Goal: Task Accomplishment & Management: Complete application form

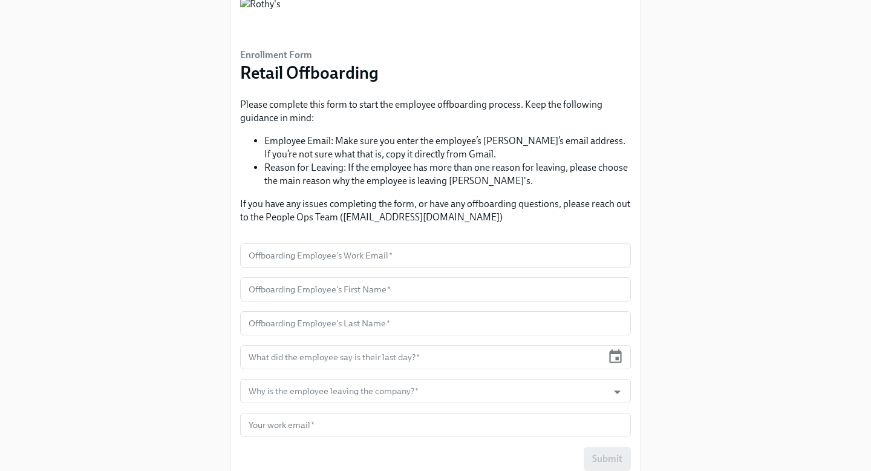
scroll to position [100, 0]
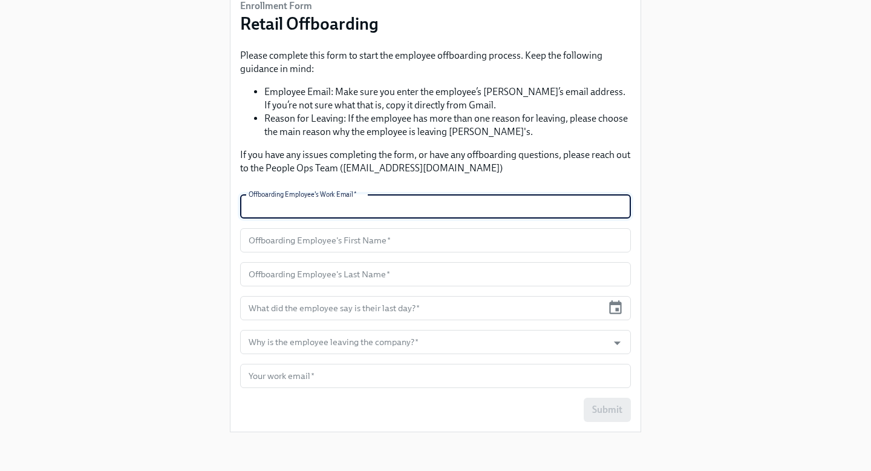
click at [380, 205] on input "text" at bounding box center [435, 206] width 391 height 24
click at [286, 210] on input "text" at bounding box center [435, 206] width 391 height 24
paste input "[EMAIL_ADDRESS][DOMAIN_NAME]"
type input "[EMAIL_ADDRESS][DOMAIN_NAME]"
click at [388, 248] on input "text" at bounding box center [435, 240] width 391 height 24
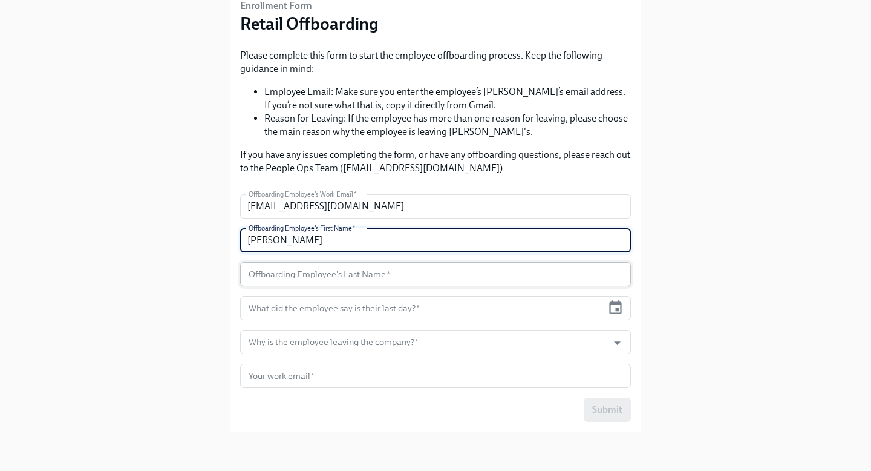
type input "[PERSON_NAME]"
click at [396, 281] on input "text" at bounding box center [435, 274] width 391 height 24
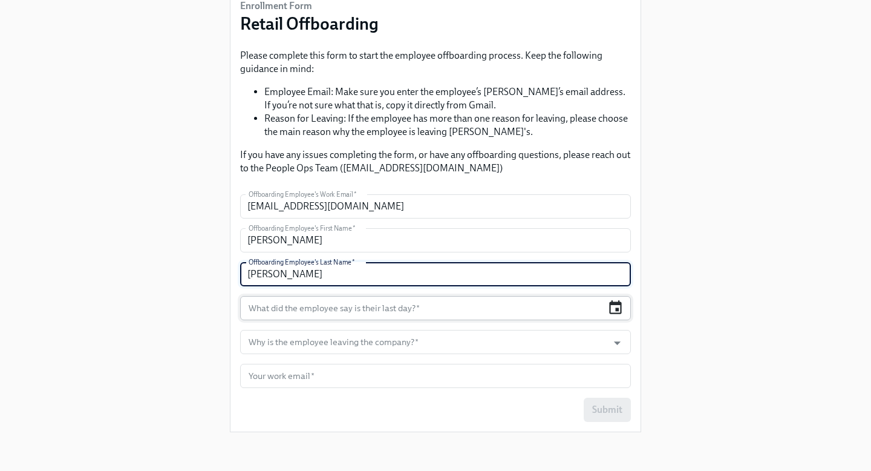
type input "[PERSON_NAME]"
click at [615, 307] on icon "button" at bounding box center [615, 307] width 16 height 16
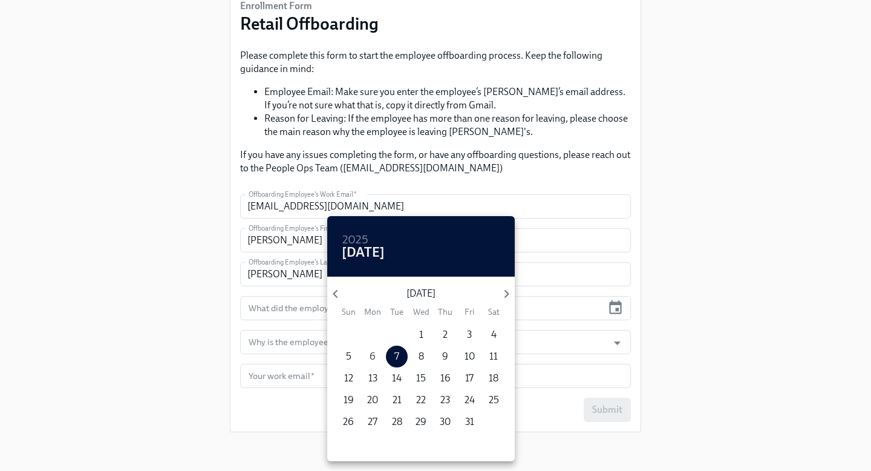
click at [374, 354] on p "6" at bounding box center [373, 356] width 6 height 13
click at [462, 334] on span "3" at bounding box center [469, 334] width 22 height 13
type input "[DATE]"
click at [462, 336] on span "3" at bounding box center [469, 334] width 22 height 13
click at [550, 326] on div at bounding box center [435, 235] width 871 height 471
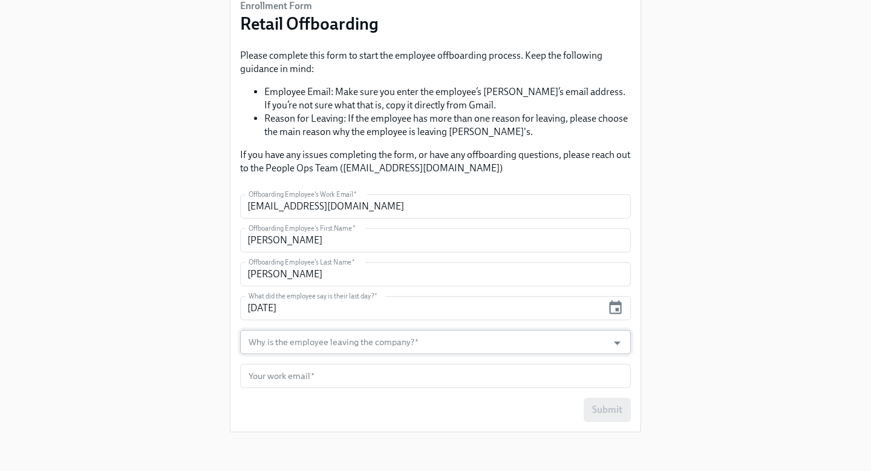
click at [485, 340] on input "Why is the employee leaving the company?   *" at bounding box center [424, 342] width 356 height 24
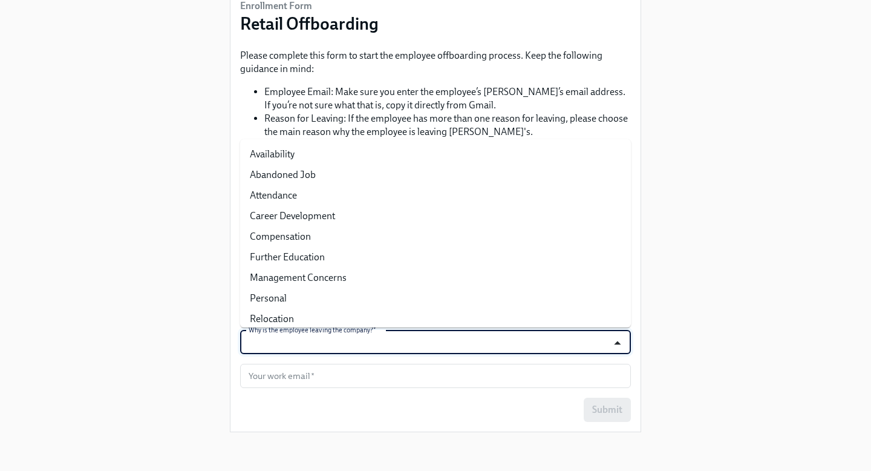
click at [617, 341] on icon "Close" at bounding box center [617, 343] width 7 height 4
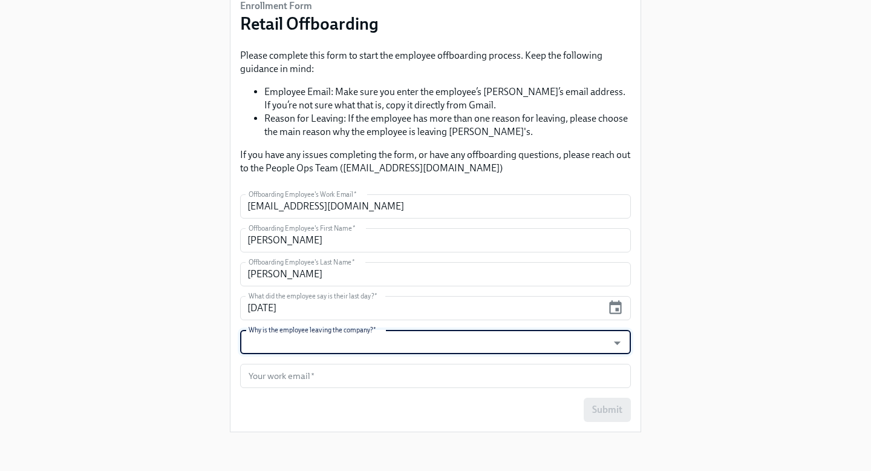
click at [295, 345] on input "Why is the employee leaving the company?   *" at bounding box center [424, 342] width 356 height 24
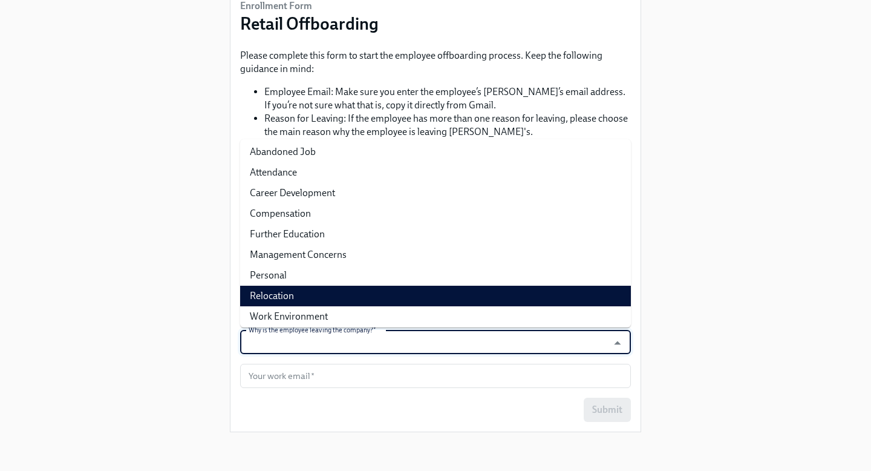
scroll to position [27, 0]
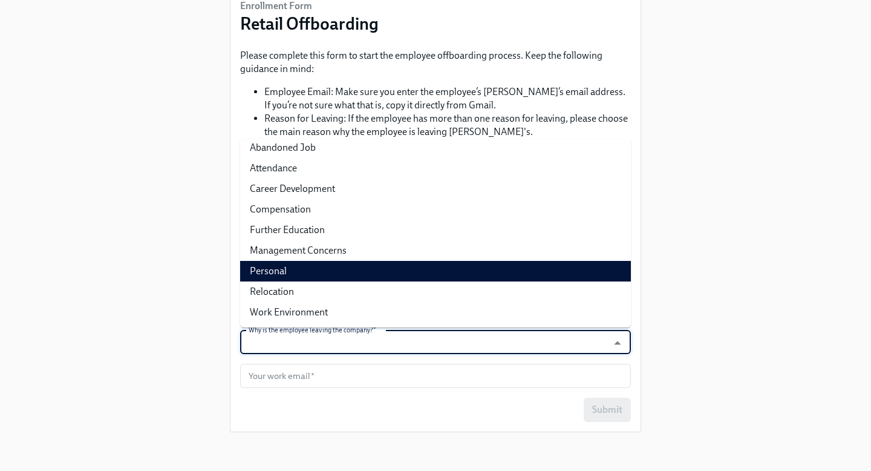
click at [301, 274] on li "Personal" at bounding box center [435, 271] width 391 height 21
type input "Personal"
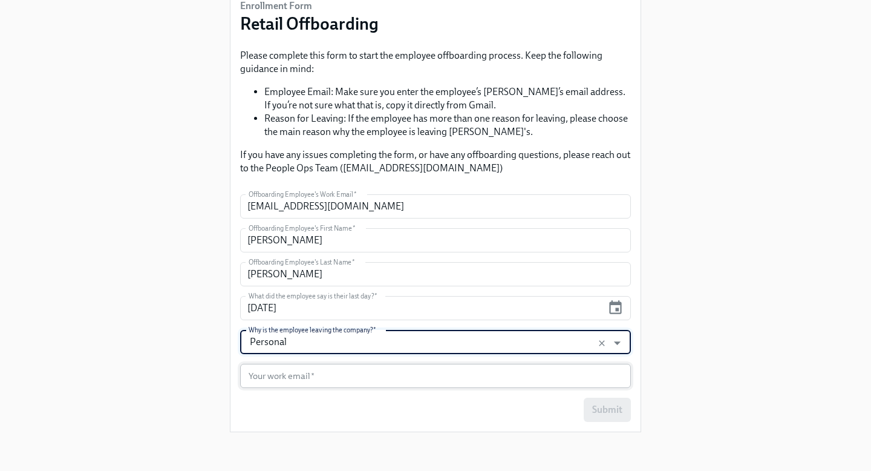
click at [322, 383] on input "text" at bounding box center [435, 376] width 391 height 24
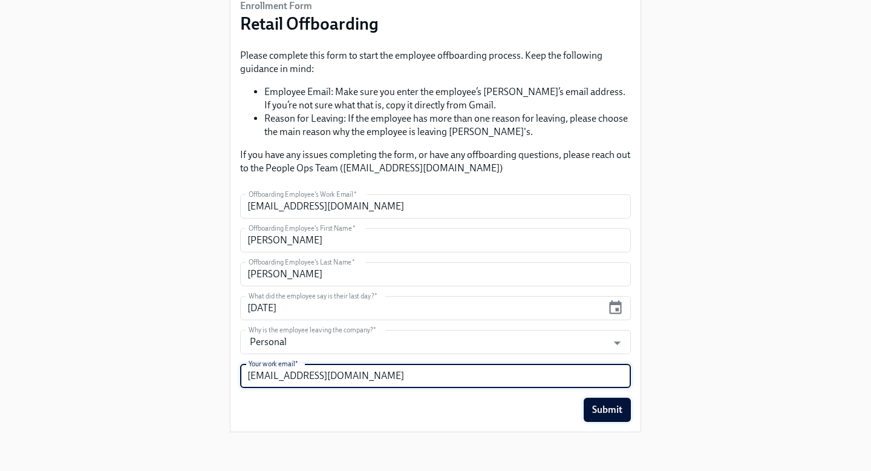
type input "[EMAIL_ADDRESS][DOMAIN_NAME]"
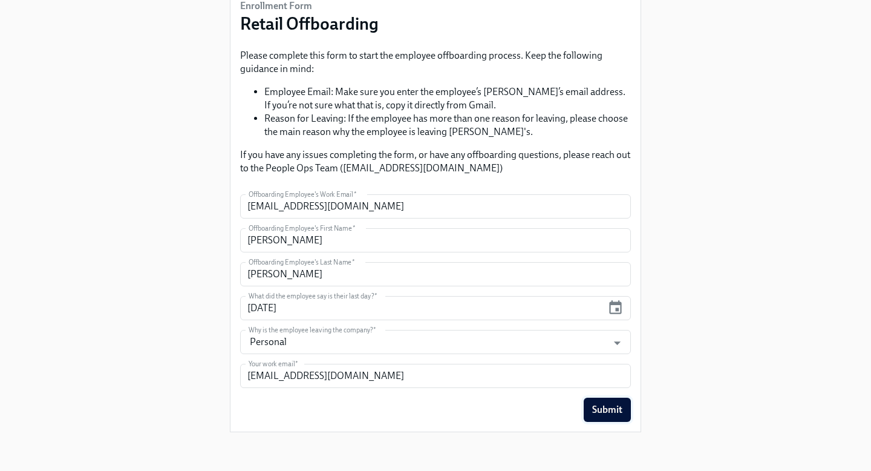
click at [612, 406] on span "Submit" at bounding box center [607, 409] width 30 height 12
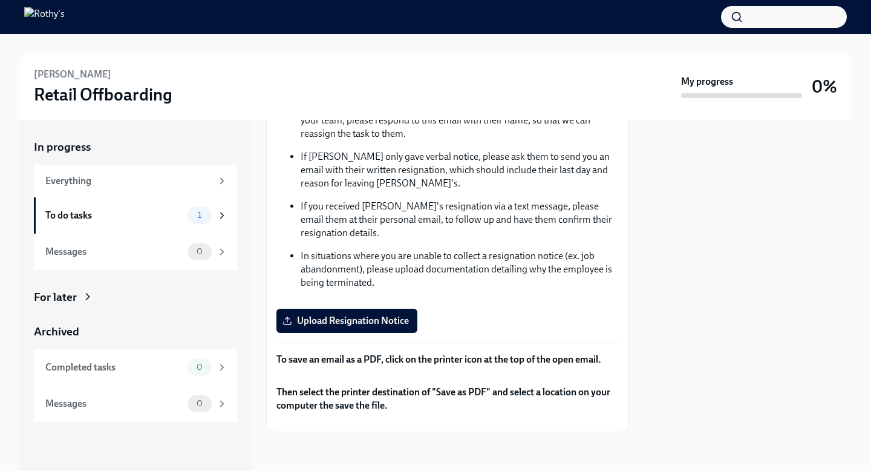
scroll to position [189, 0]
click at [319, 315] on span "Upload Resignation Notice" at bounding box center [347, 321] width 124 height 12
click at [0, 0] on input "Upload Resignation Notice" at bounding box center [0, 0] width 0 height 0
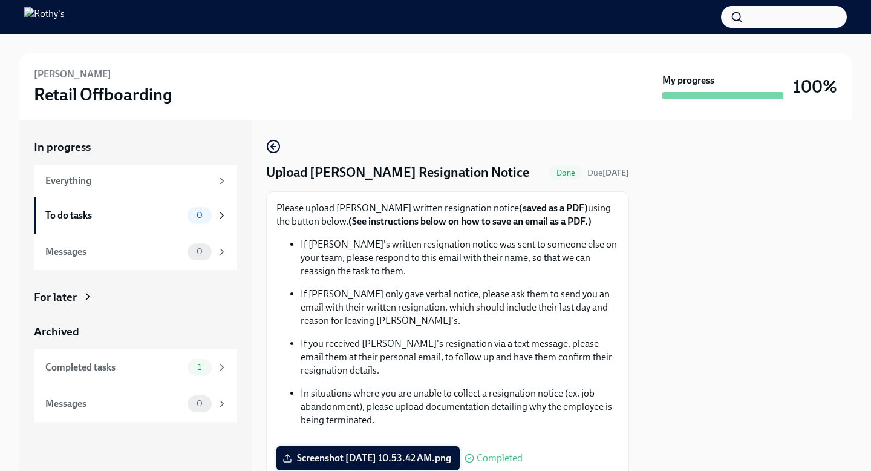
scroll to position [410, 0]
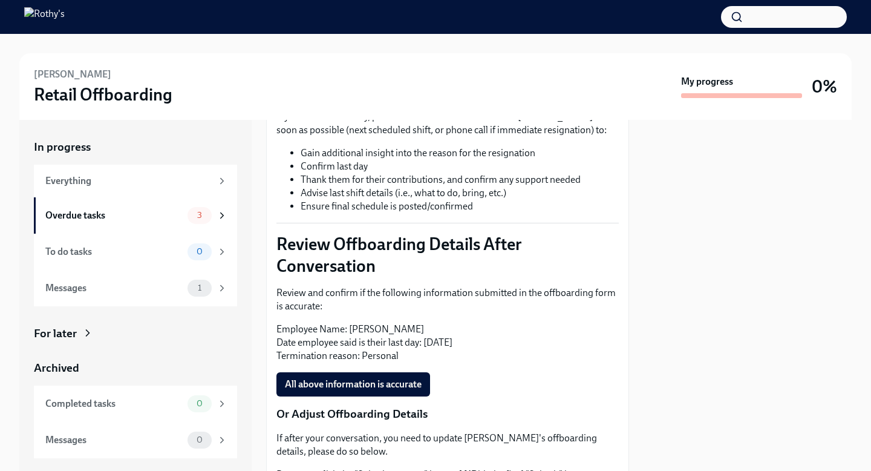
scroll to position [505, 0]
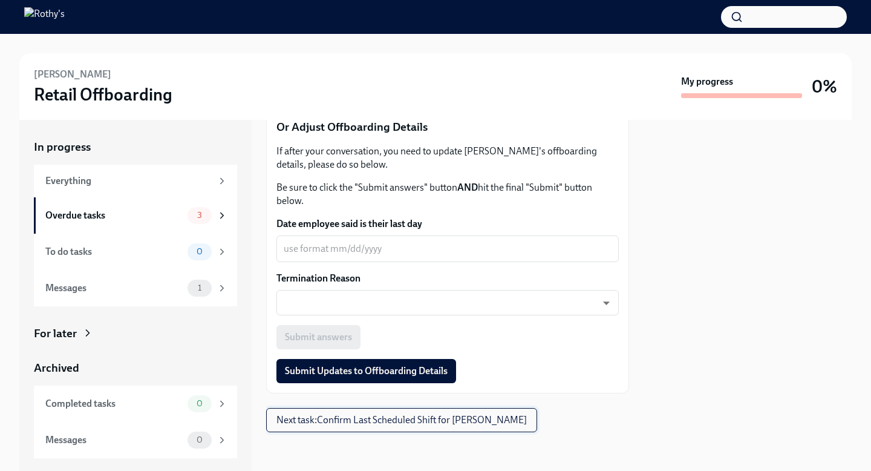
click at [333, 427] on button "Next task : Confirm Last Scheduled Shift for Christina Freeman" at bounding box center [401, 420] width 271 height 24
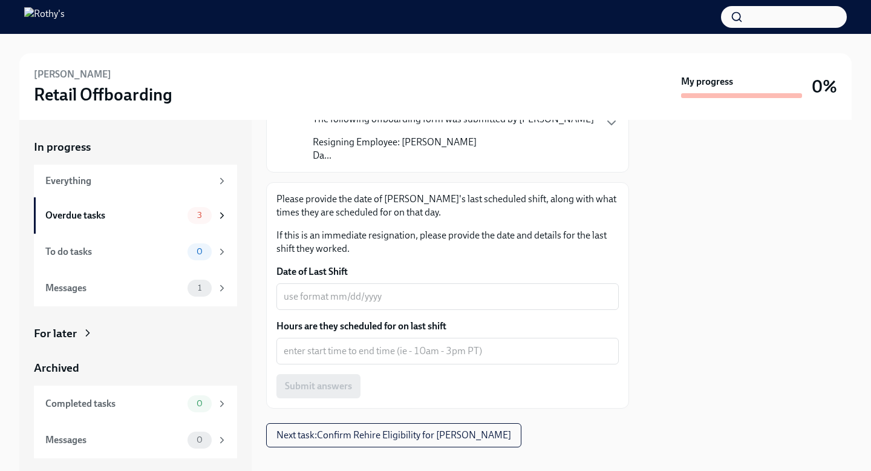
scroll to position [151, 0]
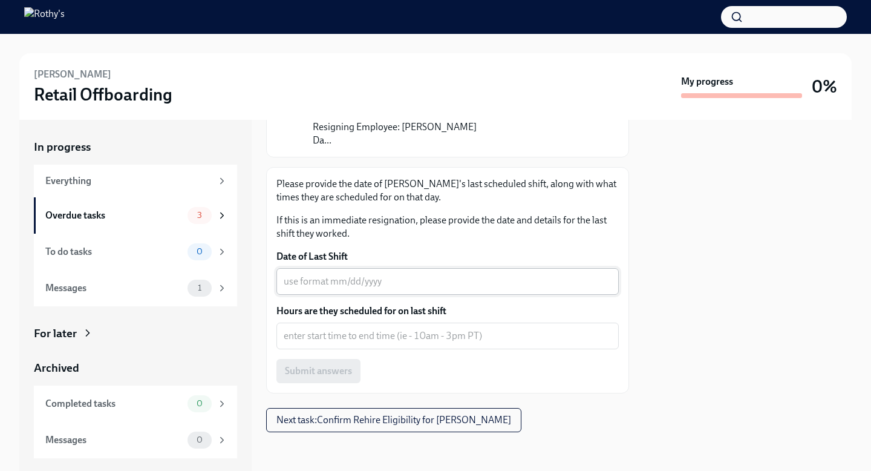
click at [400, 293] on div "x ​" at bounding box center [447, 281] width 342 height 27
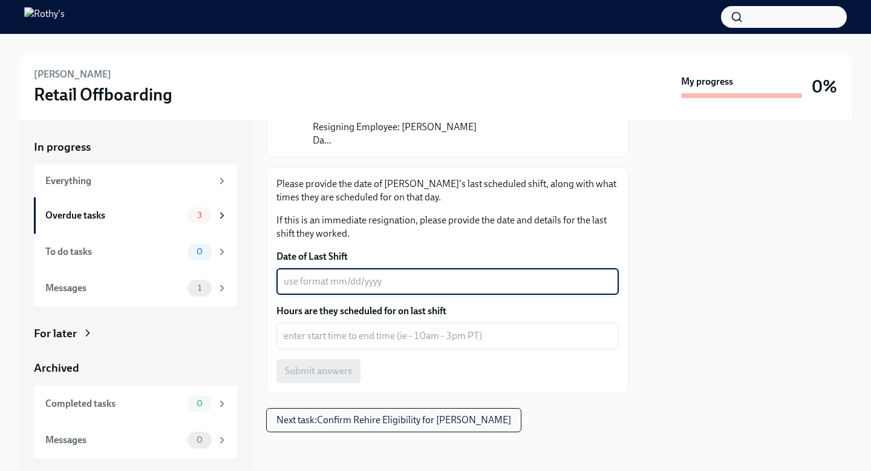
click at [310, 287] on textarea "Date of Last Shift" at bounding box center [448, 281] width 328 height 15
type textarea "10/03/25"
click at [434, 339] on textarea "Hours are they scheduled for on last shift" at bounding box center [448, 335] width 328 height 15
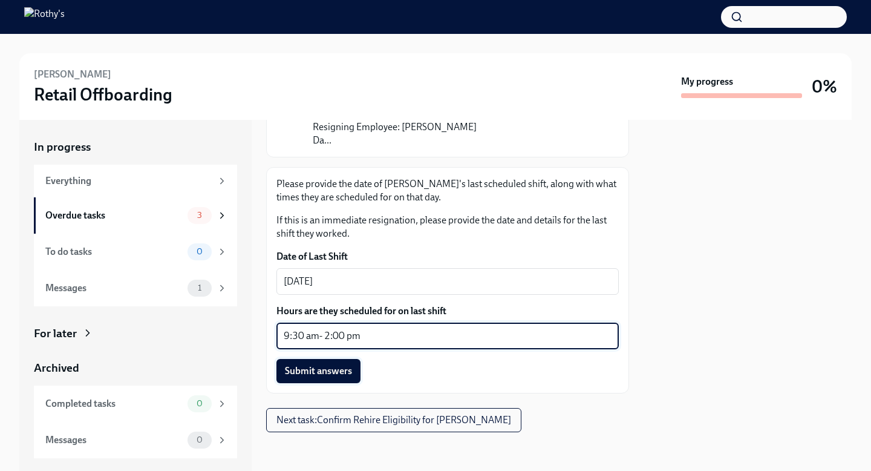
type textarea "9:30 am- 2:00 pm"
click at [329, 373] on span "Submit answers" at bounding box center [318, 371] width 67 height 12
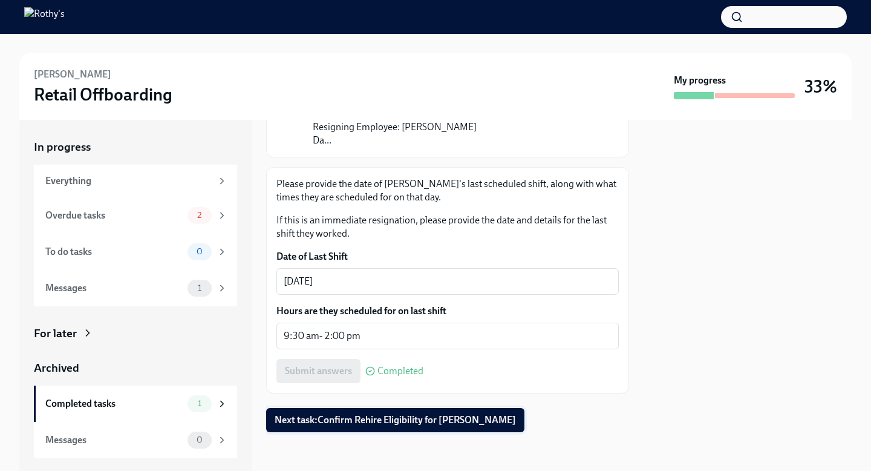
click at [384, 423] on span "Next task : Confirm Rehire Eligibility for Christina Freeman" at bounding box center [395, 420] width 241 height 12
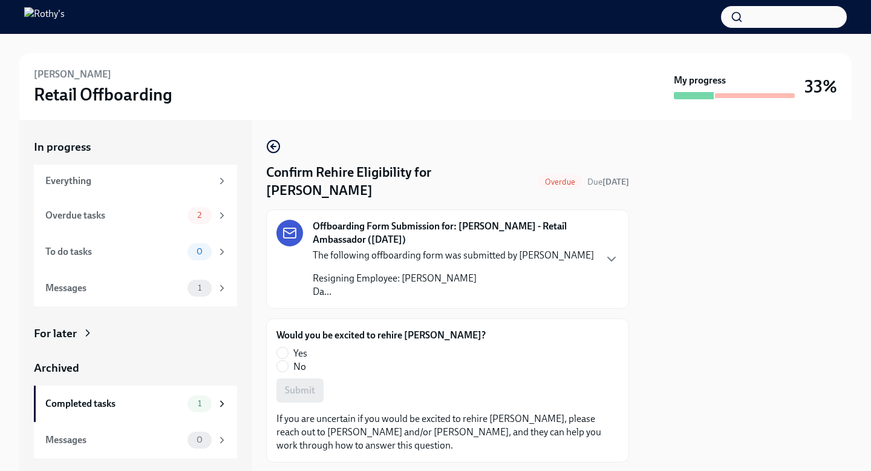
scroll to position [30, 0]
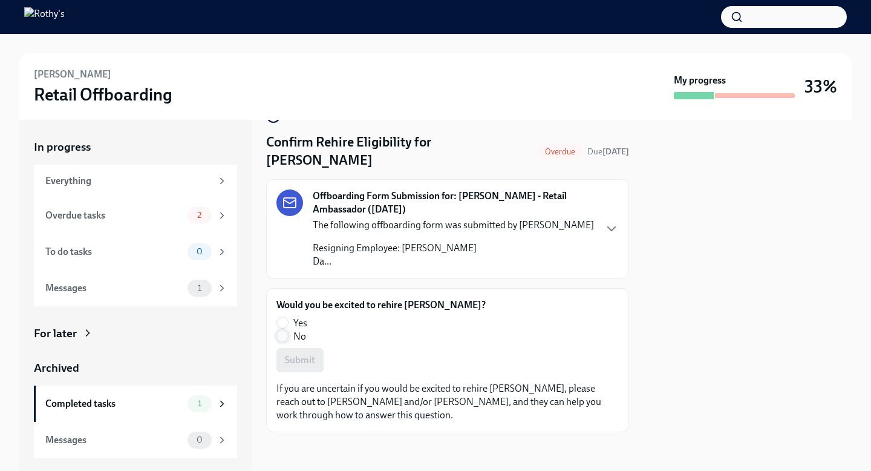
click at [280, 339] on input "No" at bounding box center [282, 335] width 11 height 11
radio input "true"
click at [300, 361] on span "Submit" at bounding box center [300, 360] width 30 height 12
click at [182, 217] on div "Overdue tasks" at bounding box center [113, 215] width 137 height 13
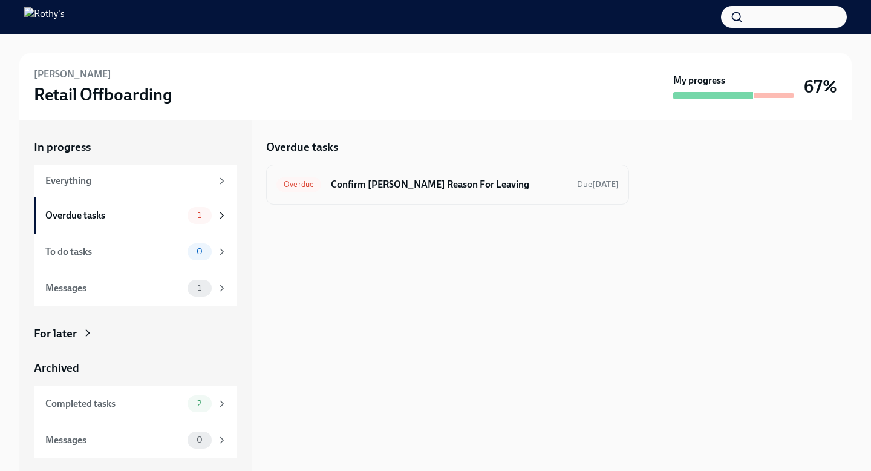
click at [506, 191] on div "Overdue Confirm Christina Freeman's Reason For Leaving Due 11 days ago" at bounding box center [447, 184] width 342 height 19
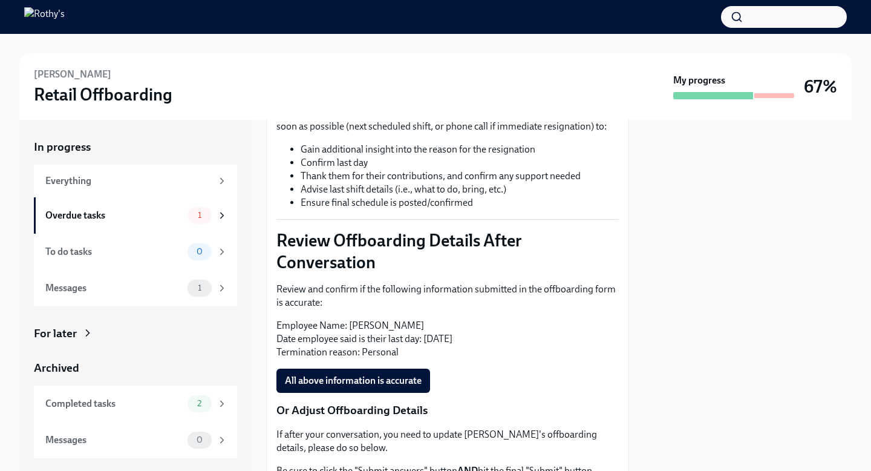
scroll to position [223, 0]
click at [373, 385] on span "All above information is accurate" at bounding box center [353, 380] width 137 height 12
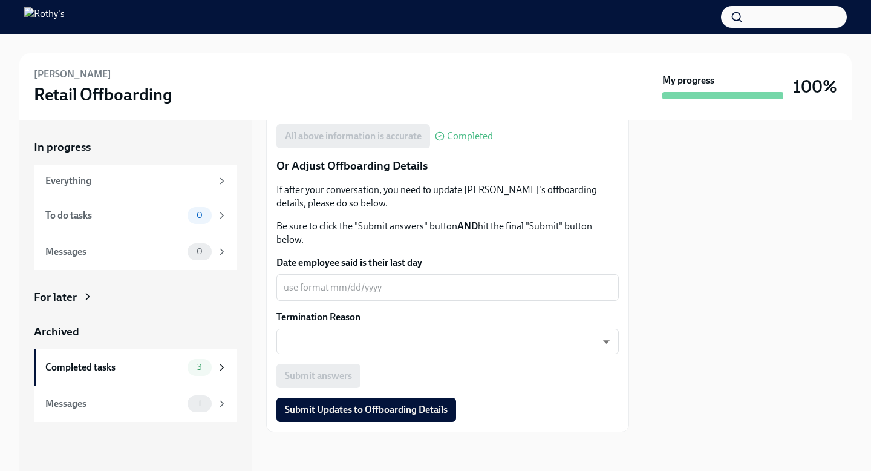
scroll to position [0, 0]
